Goal: Task Accomplishment & Management: Manage account settings

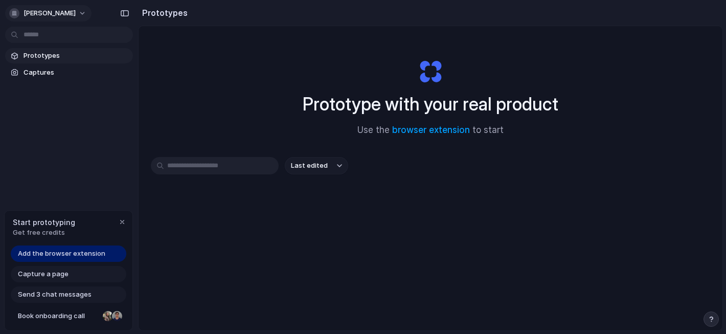
click at [70, 15] on button "[PERSON_NAME]" at bounding box center [48, 13] width 86 height 16
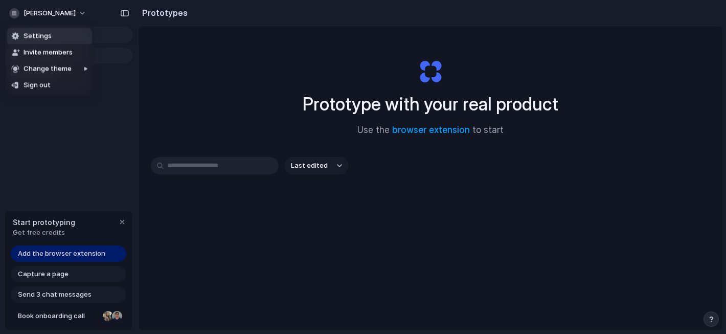
click at [59, 32] on li "Settings" at bounding box center [49, 36] width 85 height 16
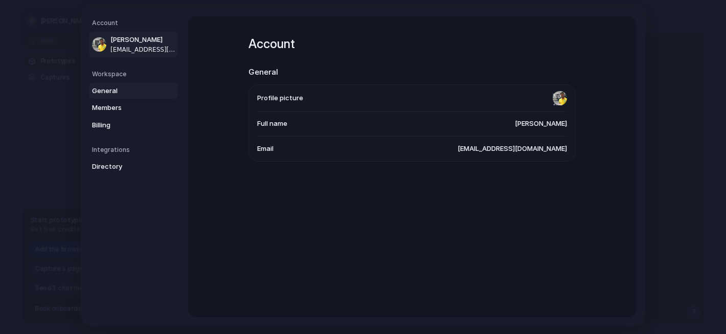
click at [103, 91] on span "General" at bounding box center [124, 91] width 65 height 10
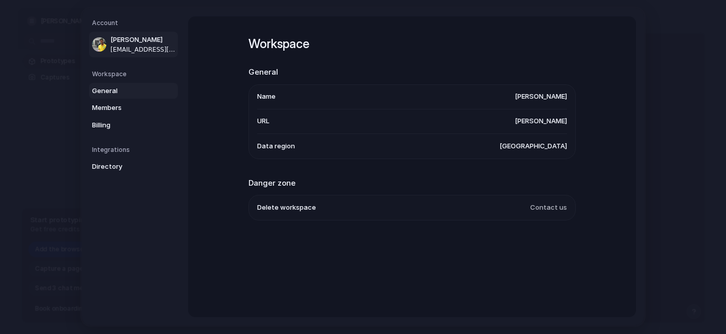
click at [125, 51] on span "[EMAIL_ADDRESS][DOMAIN_NAME]" at bounding box center [142, 49] width 65 height 9
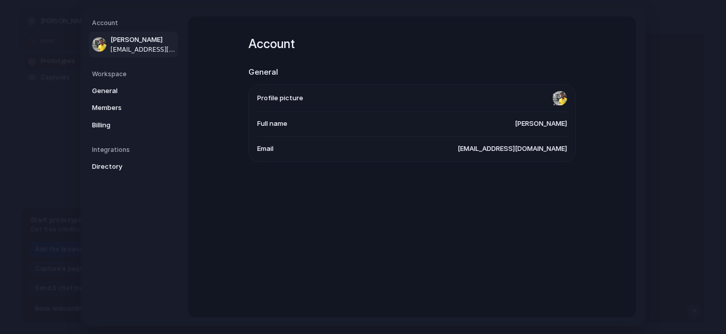
click at [531, 149] on span "[EMAIL_ADDRESS][DOMAIN_NAME]" at bounding box center [512, 149] width 109 height 10
